Goal: Understand process/instructions: Learn about a topic

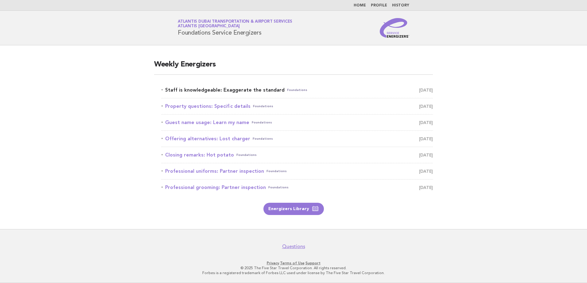
click at [225, 89] on link "Staff is knowledgeable: Exaggerate the standard Foundations September 26" at bounding box center [296, 90] width 271 height 9
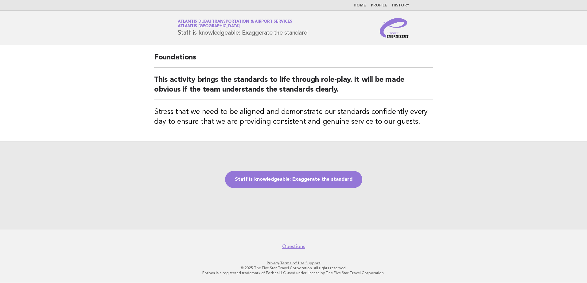
click at [210, 91] on h2 "This activity brings the standards to life through role-play. It will be made o…" at bounding box center [293, 87] width 279 height 25
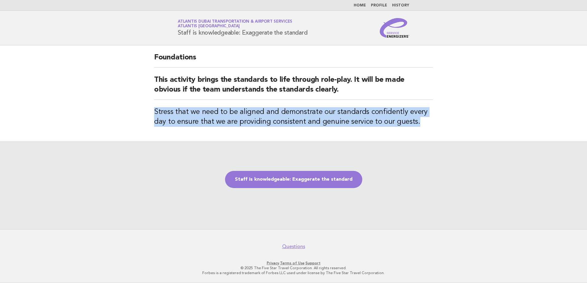
drag, startPoint x: 154, startPoint y: 109, endPoint x: 418, endPoint y: 124, distance: 263.6
click at [418, 124] on h3 "Stress that we need to be aligned and demonstrate our standards confidently eve…" at bounding box center [293, 117] width 279 height 20
drag, startPoint x: 418, startPoint y: 124, endPoint x: 153, endPoint y: 103, distance: 265.2
click at [153, 103] on div "Foundations This activity brings the standards to life through role-play. It wi…" at bounding box center [293, 93] width 293 height 96
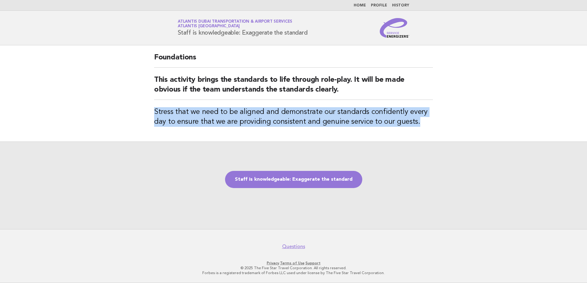
drag, startPoint x: 153, startPoint y: 103, endPoint x: 156, endPoint y: 109, distance: 6.7
click at [156, 109] on h3 "Stress that we need to be aligned and demonstrate our standards confidently eve…" at bounding box center [293, 117] width 279 height 20
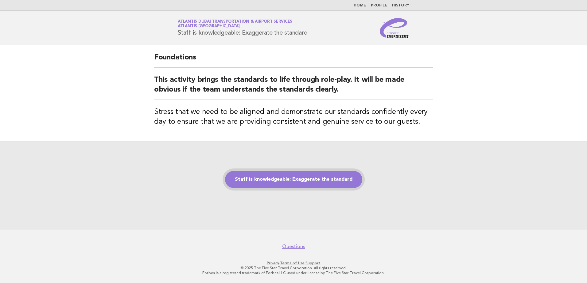
click at [281, 180] on link "Staff is knowledgeable: Exaggerate the standard" at bounding box center [293, 179] width 137 height 17
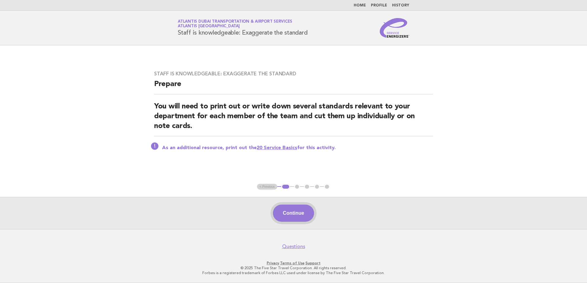
click at [289, 213] on button "Continue" at bounding box center [293, 213] width 41 height 17
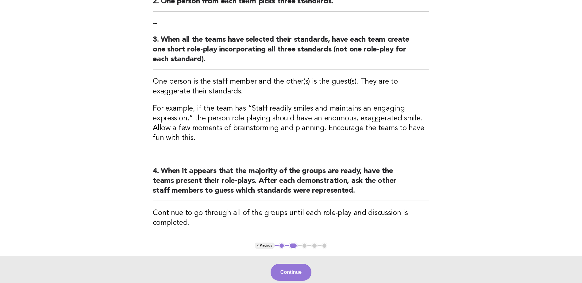
scroll to position [153, 0]
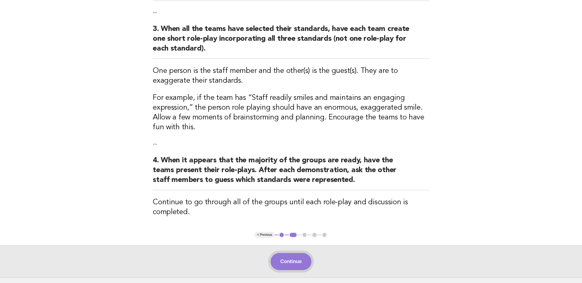
click at [296, 265] on button "Continue" at bounding box center [291, 261] width 41 height 17
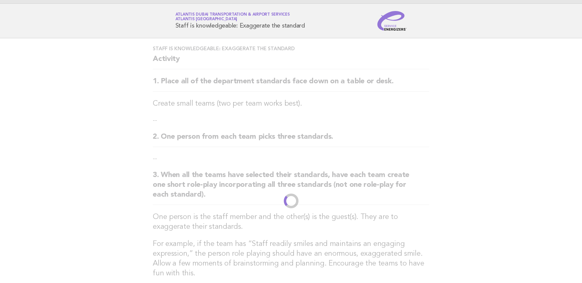
scroll to position [0, 0]
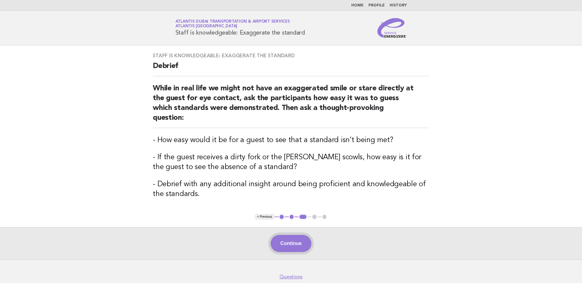
click at [292, 235] on button "Continue" at bounding box center [291, 243] width 41 height 17
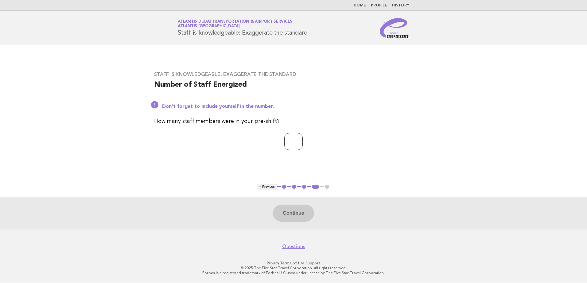
click at [289, 142] on input "number" at bounding box center [293, 141] width 18 height 17
type input "**"
click at [298, 214] on button "Continue" at bounding box center [293, 213] width 41 height 17
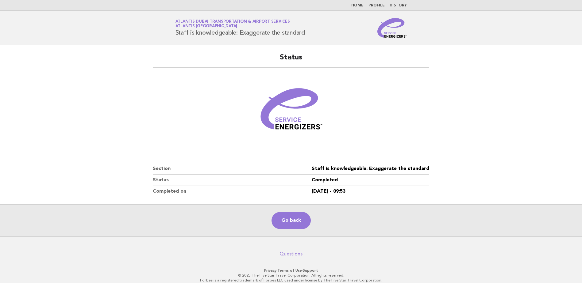
drag, startPoint x: 241, startPoint y: 32, endPoint x: 313, endPoint y: 34, distance: 71.2
click at [313, 34] on div "Service Energizers Atlantis Dubai Transportation & Airport Services Atlantis [G…" at bounding box center [291, 28] width 249 height 20
copy h1 "Exaggerate the standard"
click at [292, 222] on link "Go back" at bounding box center [291, 220] width 39 height 17
